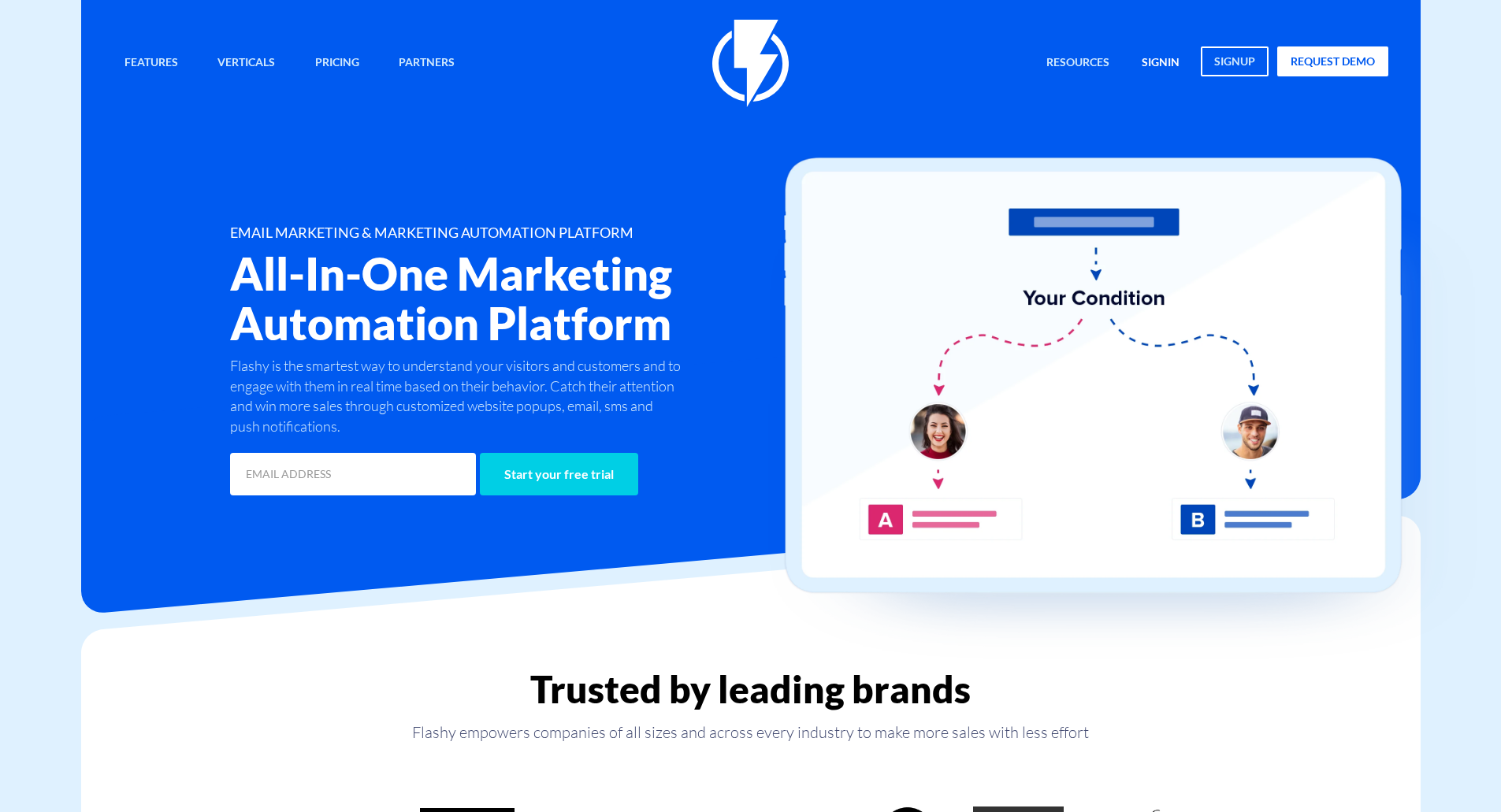
click at [1159, 50] on link "signin" at bounding box center [1160, 64] width 61 height 34
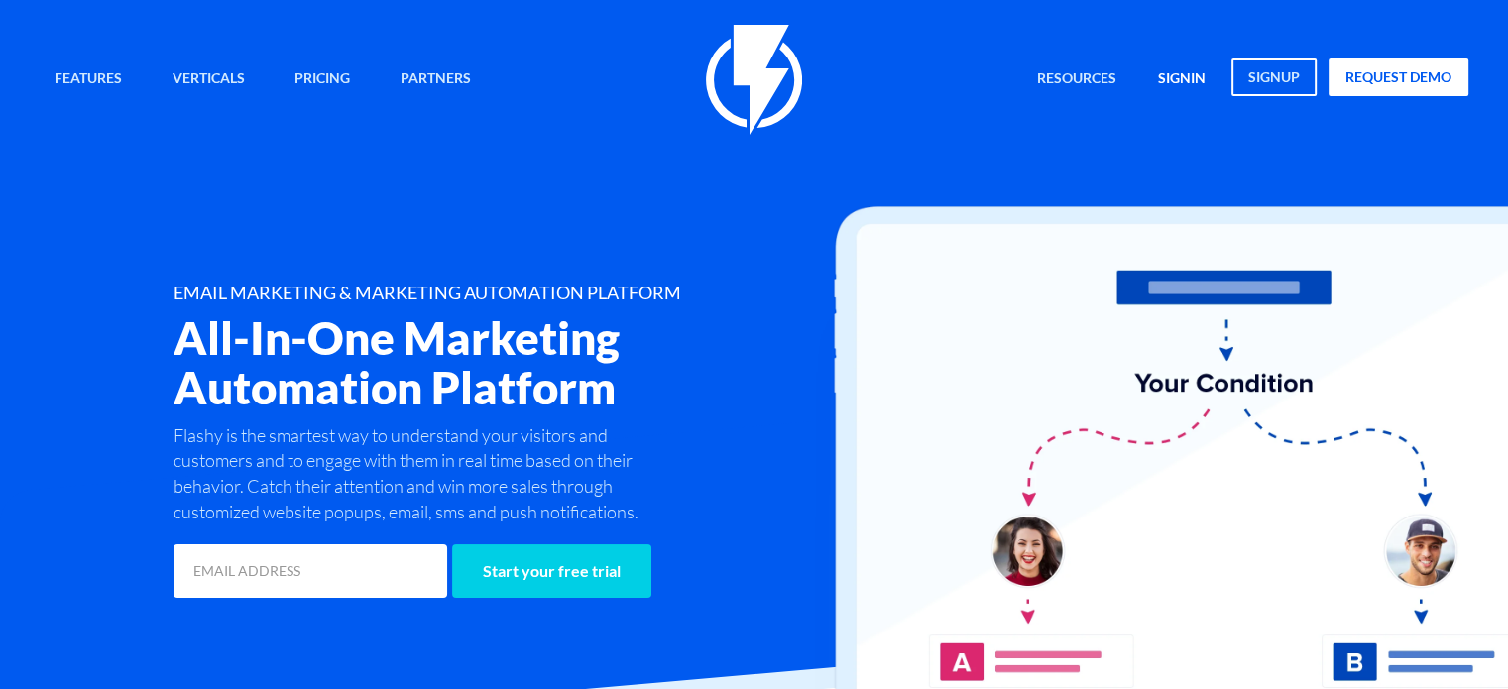
click at [1189, 67] on link "signin" at bounding box center [1181, 80] width 77 height 43
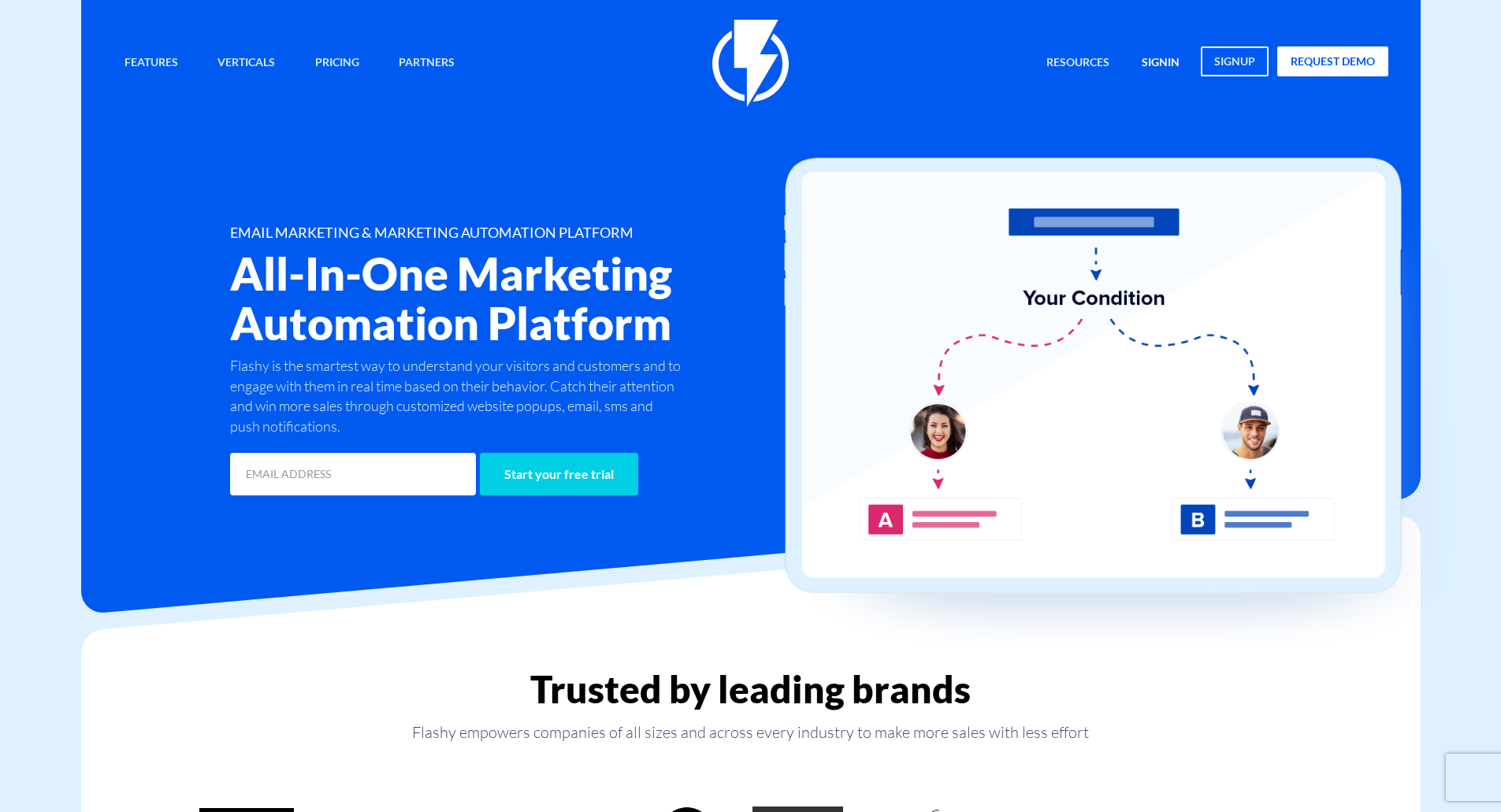
click at [1173, 52] on link "signin" at bounding box center [1160, 64] width 61 height 34
